Goal: Register for event/course

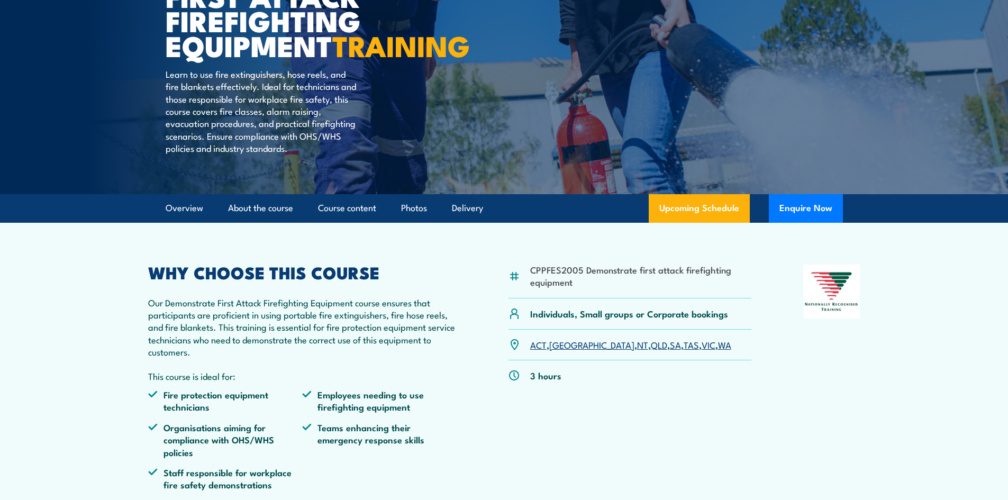
scroll to position [159, 0]
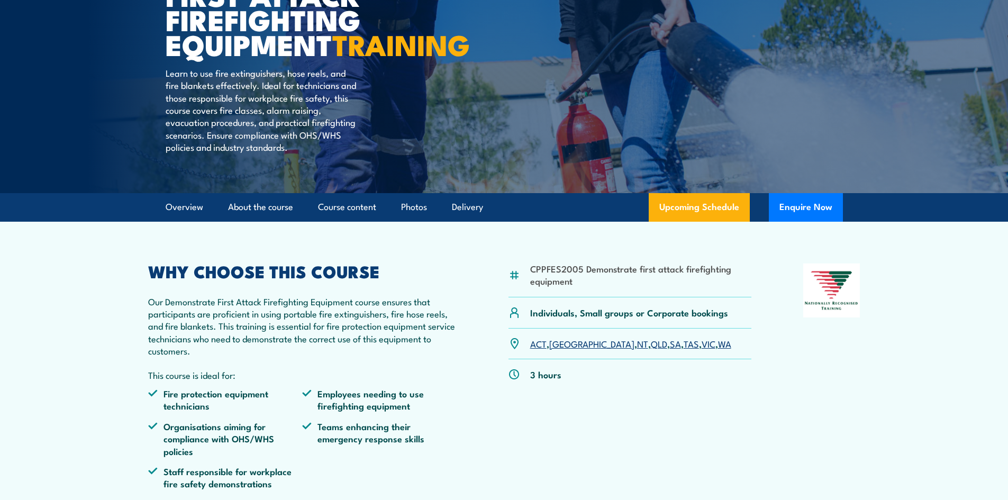
click at [718, 350] on link "WA" at bounding box center [724, 343] width 13 height 13
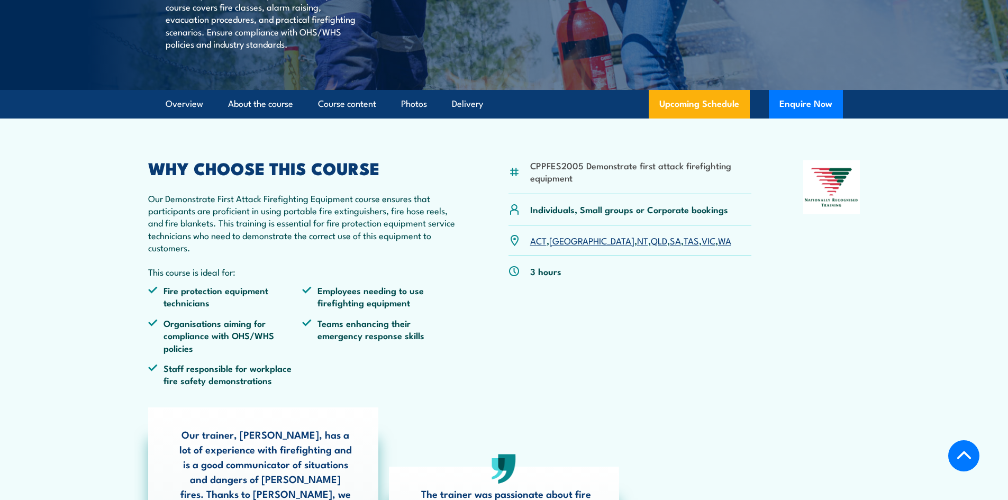
scroll to position [265, 0]
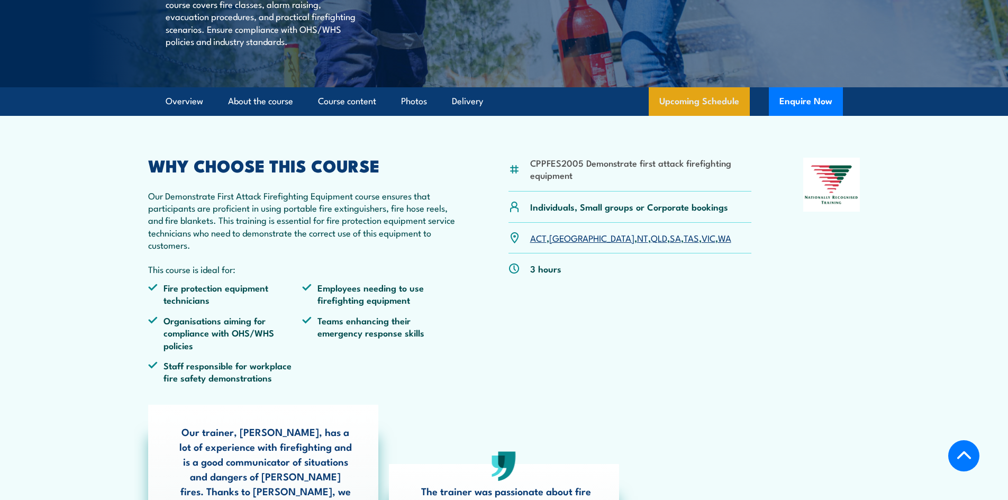
click at [684, 116] on link "Upcoming Schedule" at bounding box center [699, 101] width 101 height 29
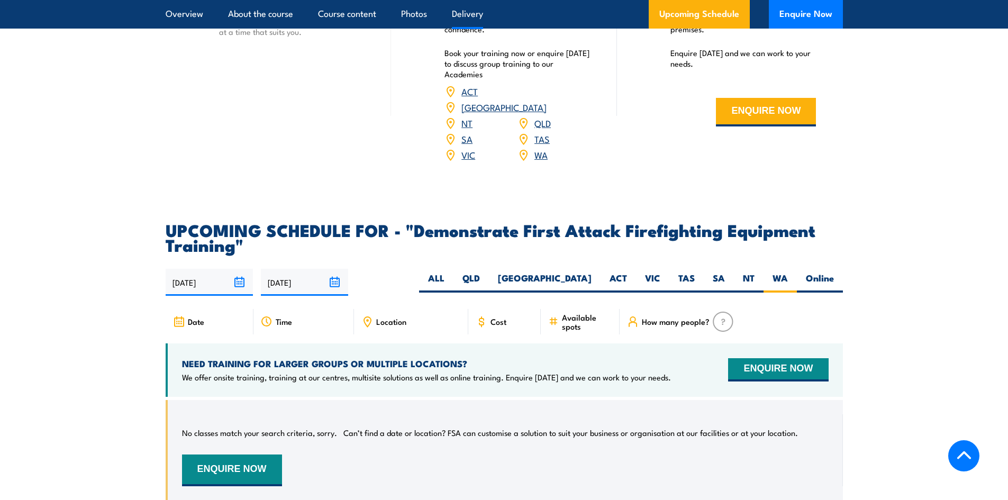
scroll to position [1813, 0]
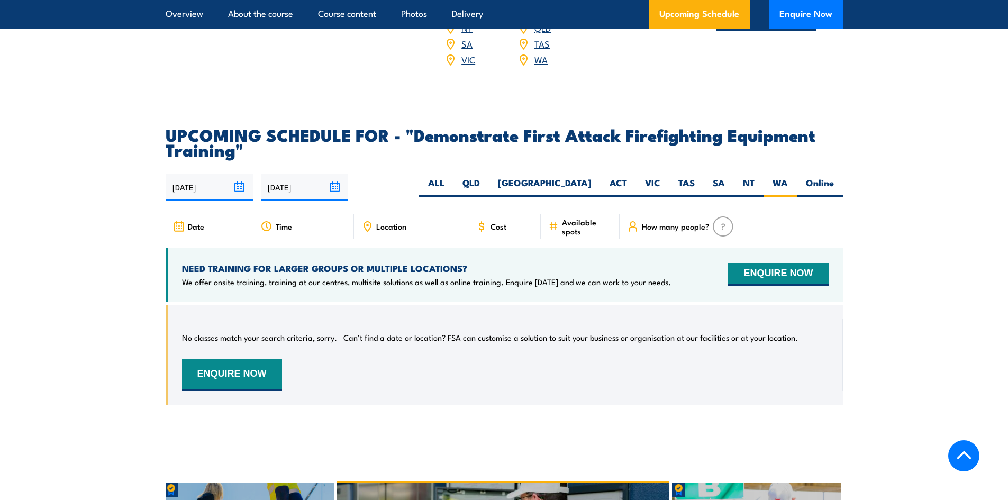
click at [239, 174] on input "[DATE]" at bounding box center [209, 187] width 87 height 27
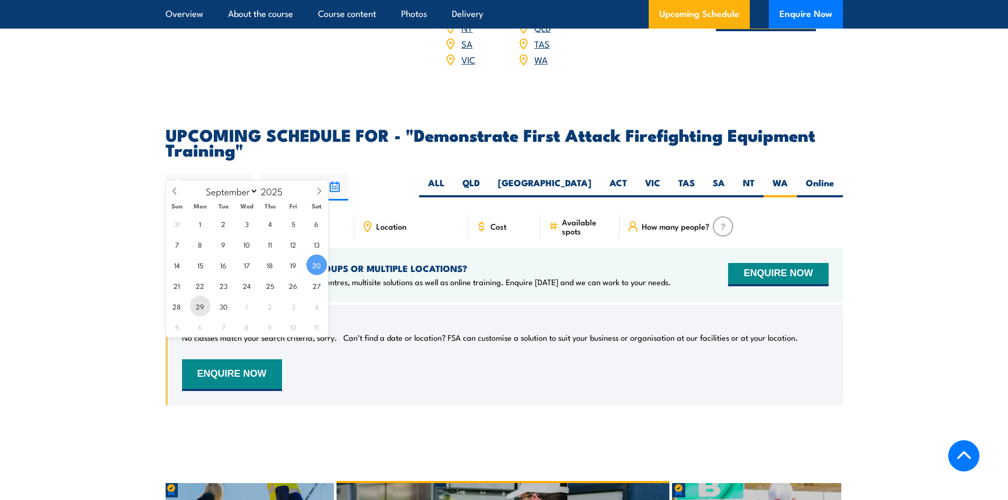
click at [204, 302] on span "29" at bounding box center [200, 306] width 21 height 21
type input "[DATE]"
